Goal: Contribute content

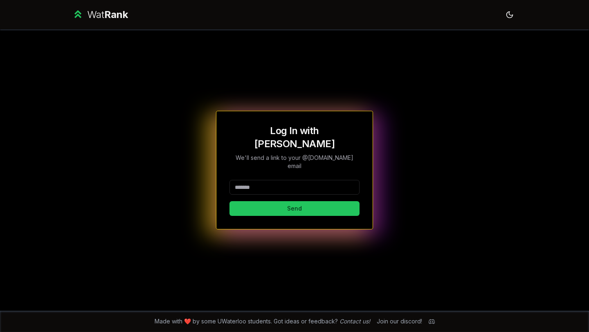
click at [287, 180] on input at bounding box center [294, 187] width 130 height 15
type input "********"
click at [254, 201] on button "Send" at bounding box center [294, 208] width 130 height 15
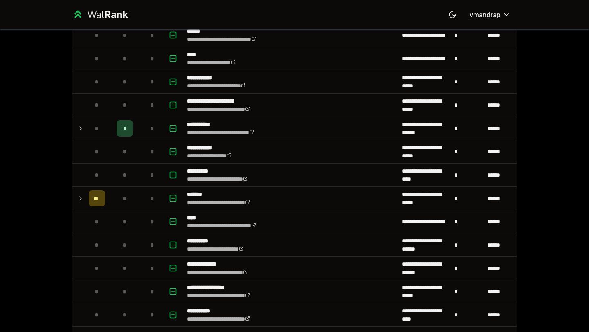
scroll to position [721, 0]
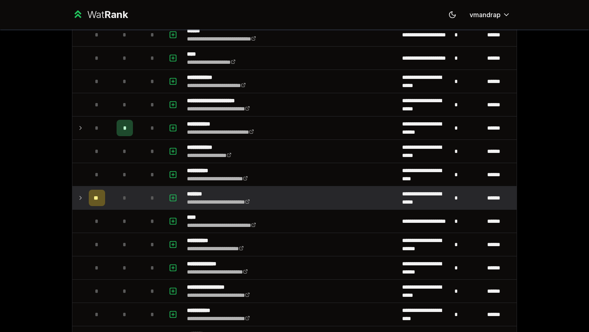
click at [76, 198] on td at bounding box center [78, 197] width 13 height 23
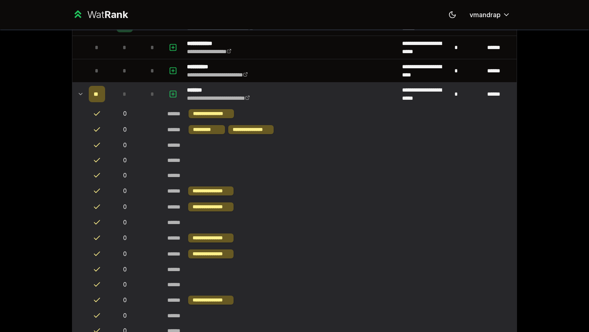
scroll to position [825, 0]
click at [79, 96] on icon at bounding box center [80, 95] width 7 height 10
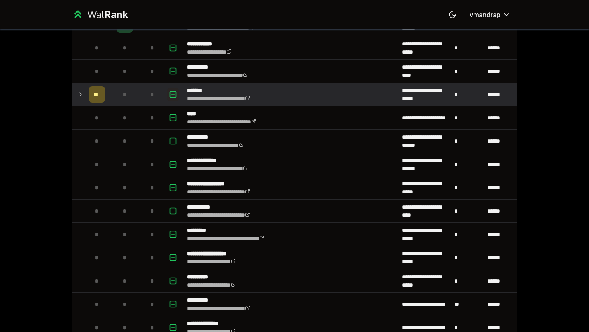
click at [175, 94] on icon "button" at bounding box center [173, 95] width 8 height 10
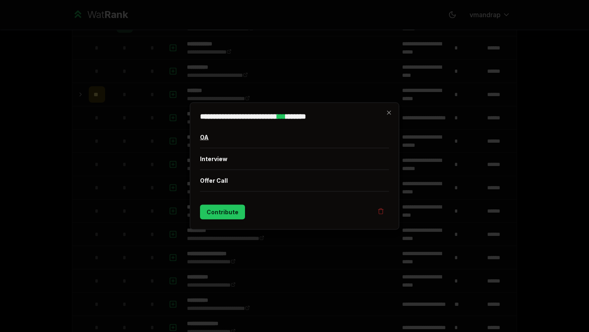
click at [212, 141] on button "OA" at bounding box center [294, 137] width 189 height 21
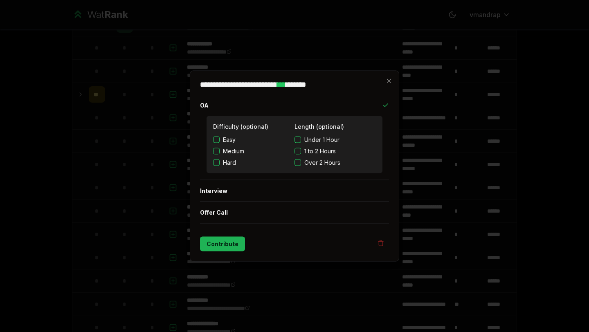
click at [229, 239] on button "Contribute" at bounding box center [222, 244] width 45 height 15
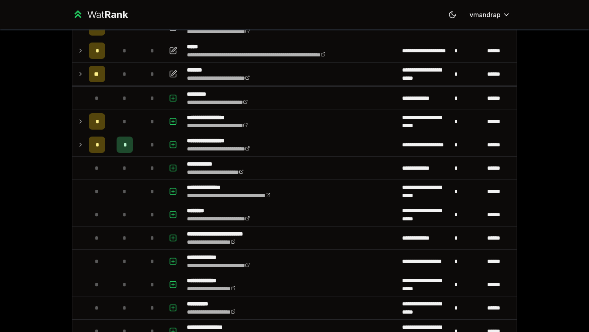
scroll to position [0, 0]
